Goal: Task Accomplishment & Management: Complete application form

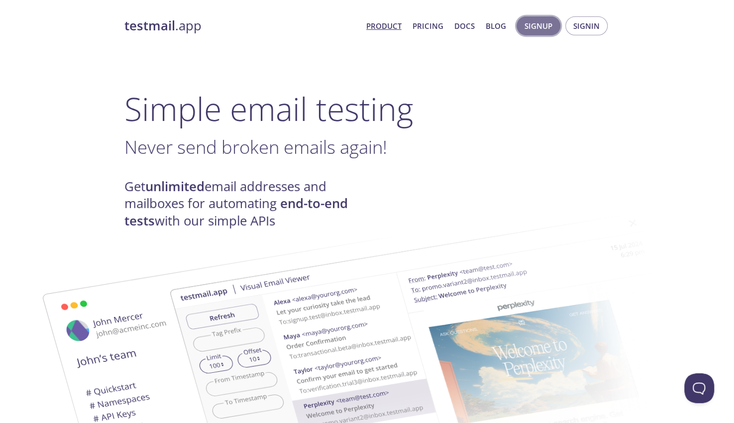
click at [540, 31] on span "Signup" at bounding box center [538, 25] width 28 height 13
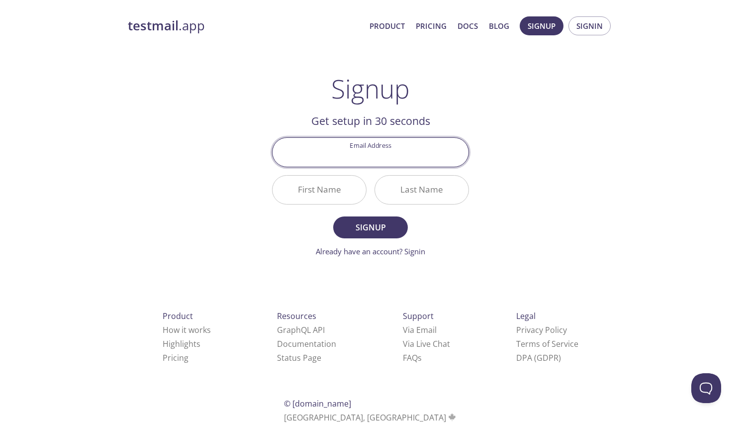
click at [385, 150] on input "Email Address" at bounding box center [371, 152] width 196 height 28
type input "[EMAIL_ADDRESS][PERSON_NAME][DOMAIN_NAME]"
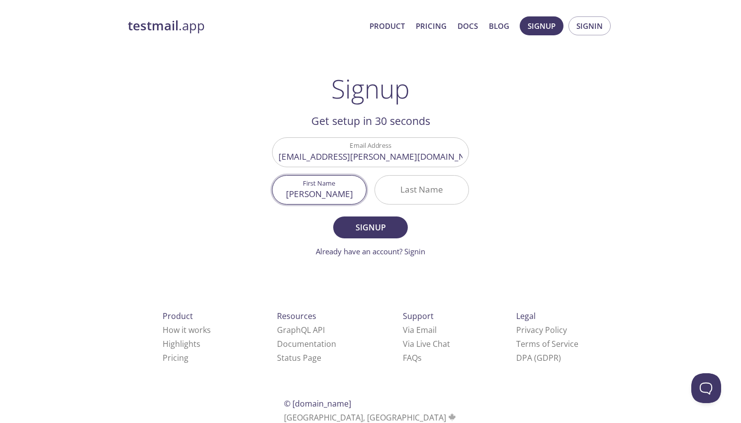
type input "[PERSON_NAME]"
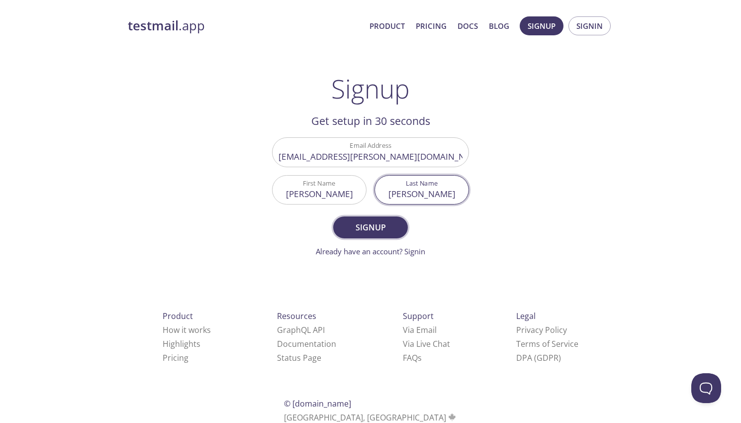
type input "[PERSON_NAME]"
click at [381, 235] on button "Signup" at bounding box center [370, 227] width 75 height 22
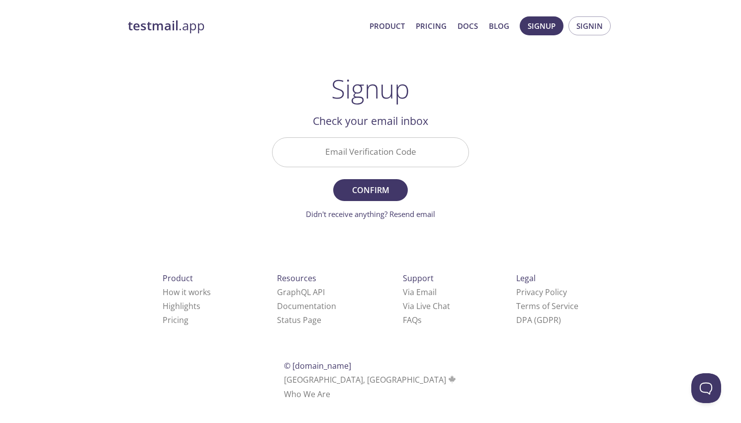
click at [349, 146] on input "Email Verification Code" at bounding box center [371, 152] width 196 height 28
paste input "W7XHDQV"
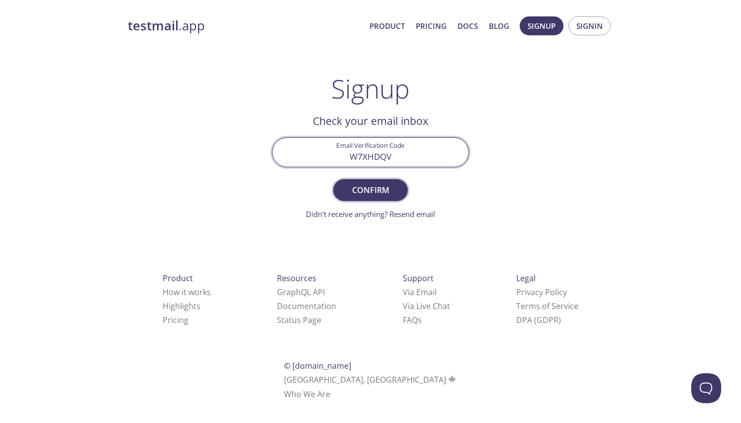
type input "W7XHDQV"
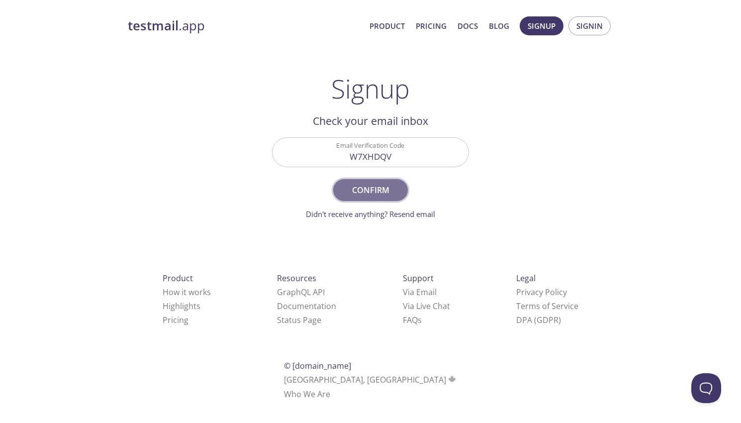
click at [362, 185] on span "Confirm" at bounding box center [370, 190] width 53 height 14
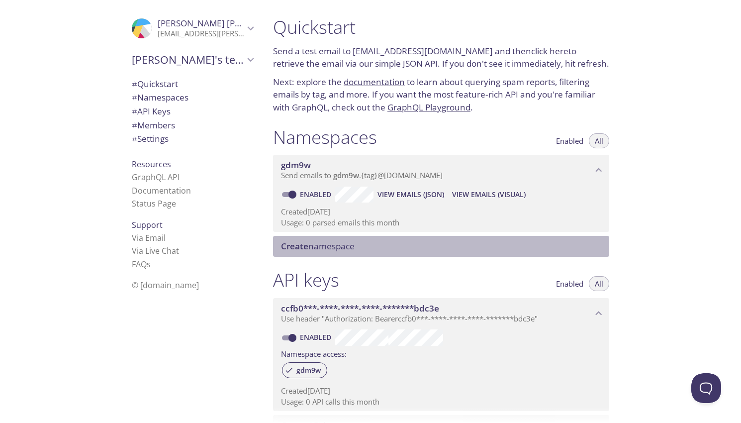
click at [312, 240] on span "Create namespace" at bounding box center [318, 245] width 74 height 11
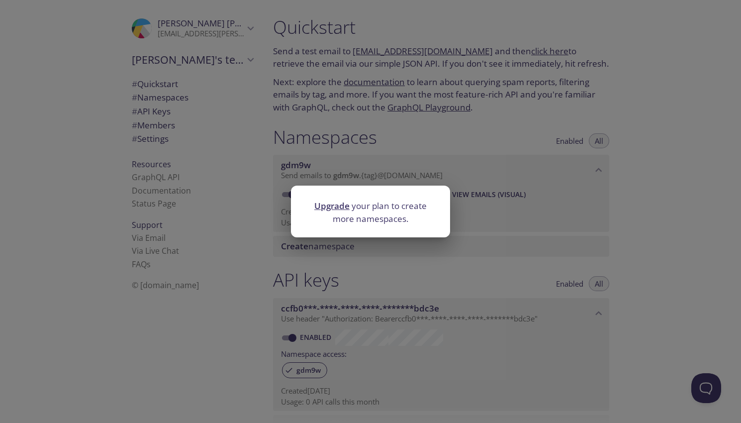
click at [349, 89] on div "Upgrade your plan to create more namespaces." at bounding box center [370, 211] width 741 height 423
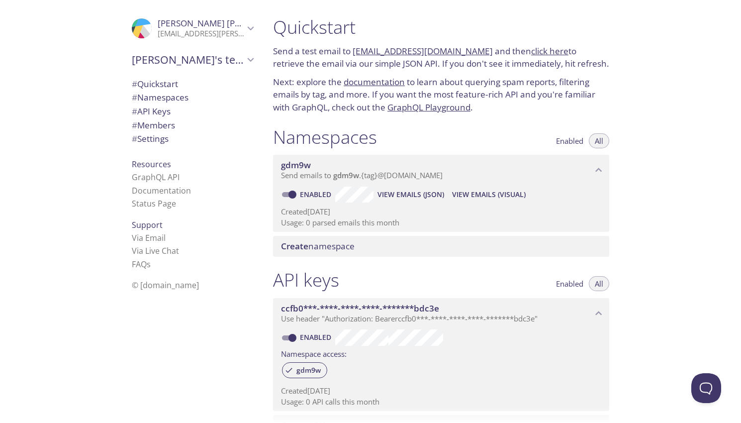
drag, startPoint x: 353, startPoint y: 51, endPoint x: 480, endPoint y: 49, distance: 126.9
click at [480, 49] on p "Send a test email to [EMAIL_ADDRESS][DOMAIN_NAME] and then click here to retrie…" at bounding box center [441, 57] width 336 height 25
copy link "[EMAIL_ADDRESS][DOMAIN_NAME]"
click at [531, 50] on link "click here" at bounding box center [549, 50] width 37 height 11
click at [535, 53] on link "click here" at bounding box center [549, 50] width 37 height 11
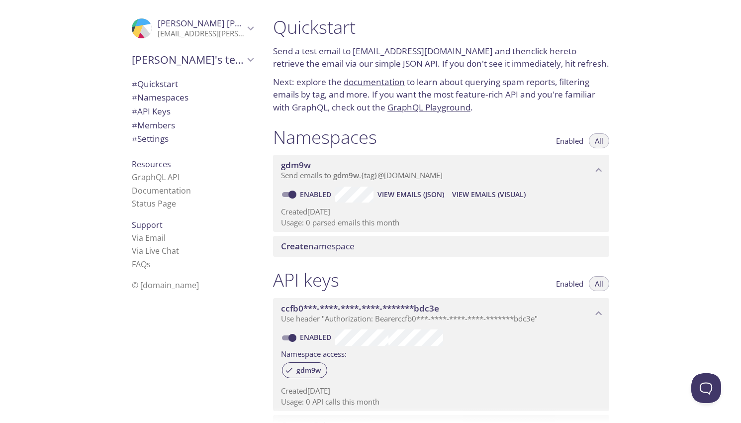
copy link "[EMAIL_ADDRESS][DOMAIN_NAME]"
